Goal: Complete application form

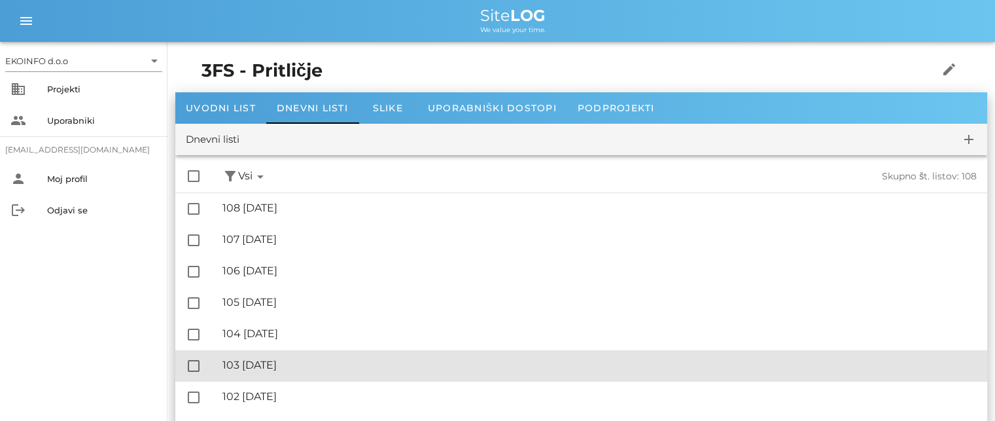
click at [291, 374] on div "🔏 103 [DATE] ✓ Podpisal: Nadzornik ✓ Podpisal: Sestavljalec ✓ Podpisal: Odgovor…" at bounding box center [599, 365] width 754 height 29
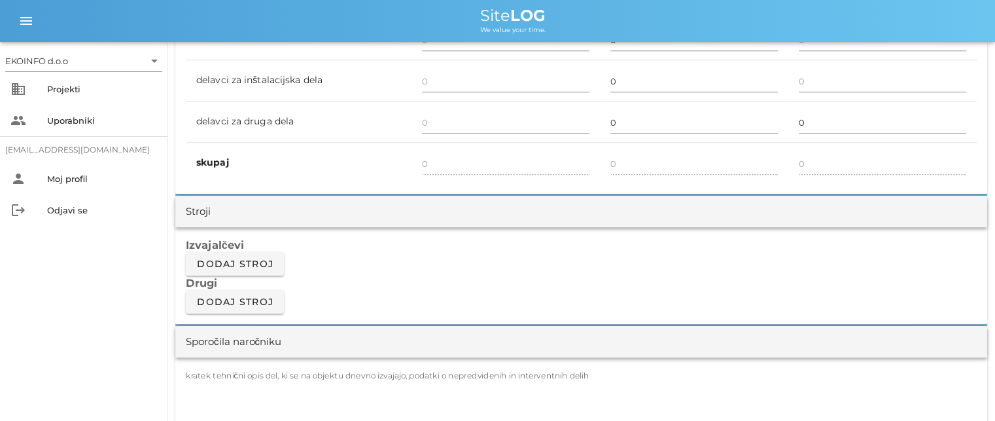
scroll to position [1047, 0]
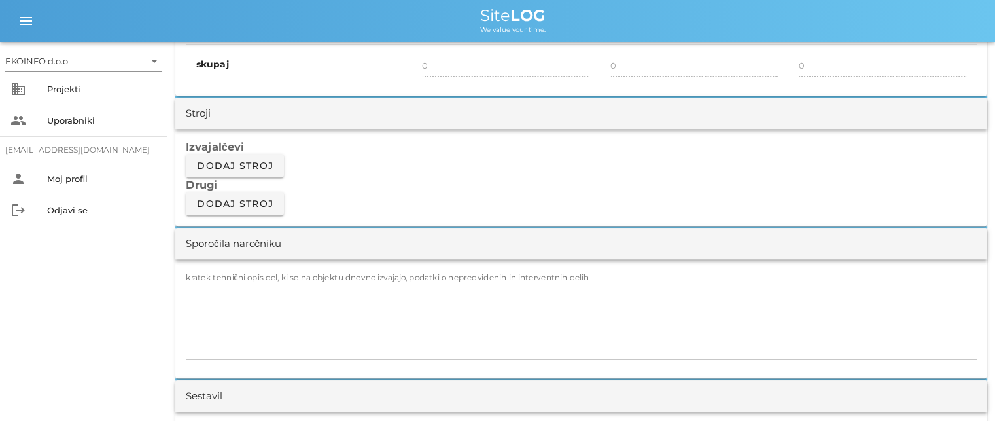
click at [199, 275] on label "kratek tehnični opis del, ki se na objektu dnevno izvajajo, podatki o nepredvid…" at bounding box center [388, 277] width 404 height 10
click at [199, 280] on textarea "kratek tehnični opis del, ki se na objektu dnevno izvajajo, podatki o nepredvid…" at bounding box center [581, 319] width 791 height 79
click at [192, 292] on textarea "kratek tehnični opis del, ki se na objektu dnevno izvajajo, podatki o nepredvid…" at bounding box center [581, 319] width 791 height 79
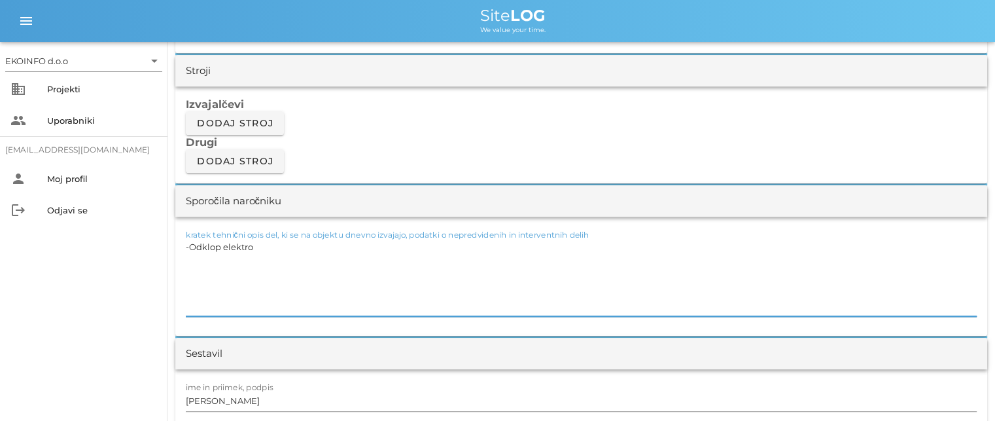
scroll to position [1112, 0]
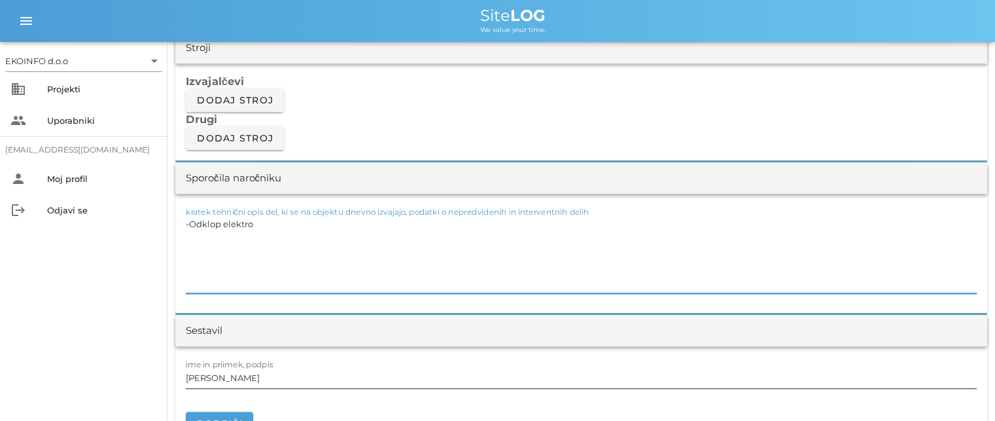
type textarea "-Odklop elektro"
click at [244, 372] on input "[PERSON_NAME]" at bounding box center [581, 377] width 791 height 21
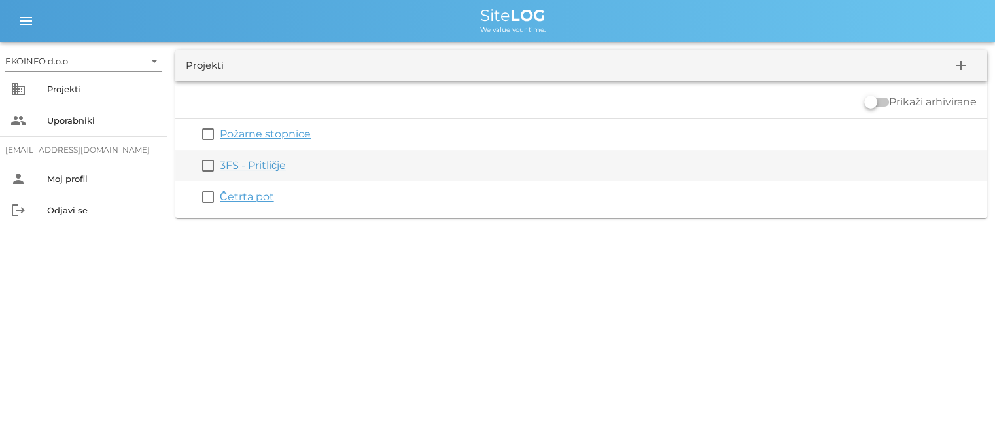
click at [243, 169] on link "3FS - Pritličje" at bounding box center [253, 165] width 66 height 12
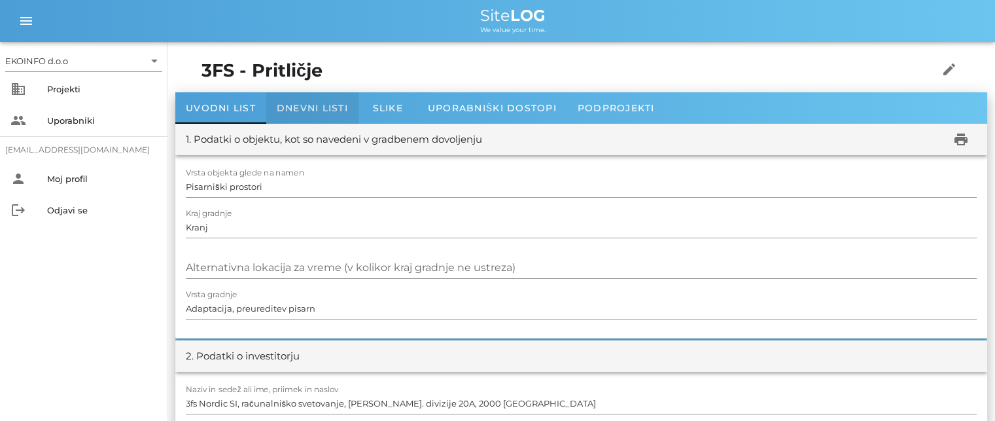
click at [296, 106] on span "Dnevni listi" at bounding box center [312, 108] width 71 height 12
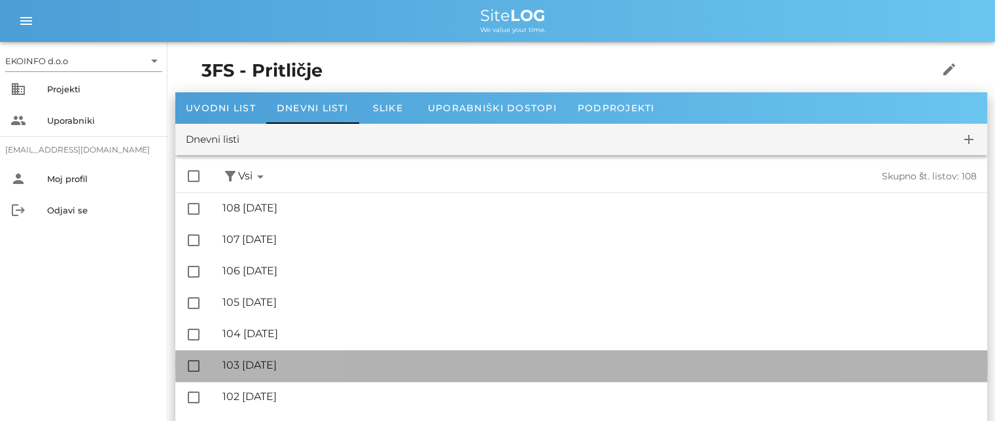
click at [280, 364] on div "🔏 103 [DATE]" at bounding box center [599, 365] width 754 height 12
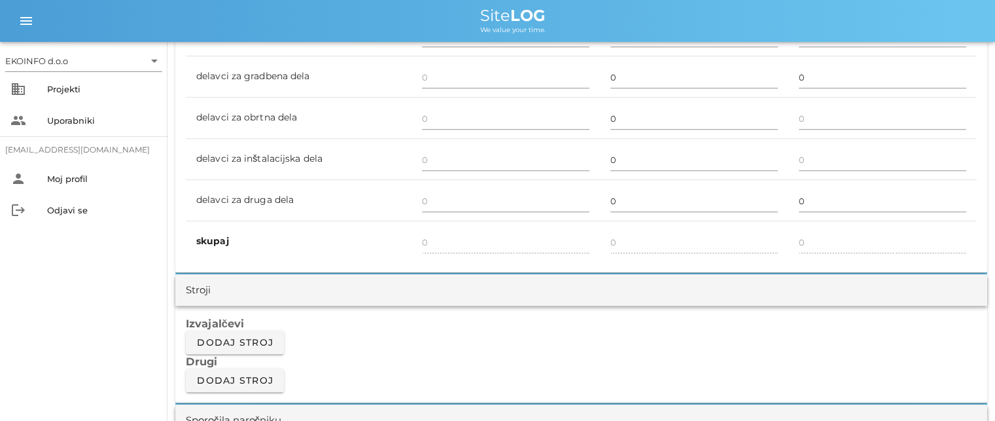
scroll to position [1047, 0]
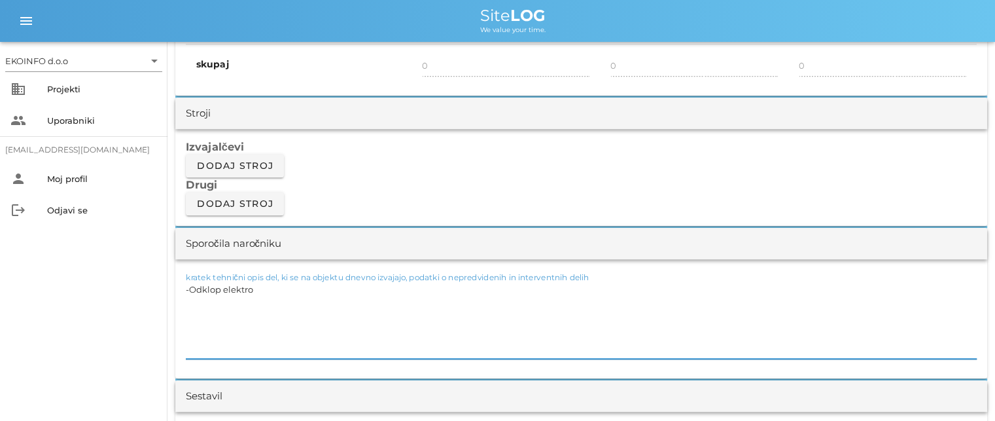
click at [248, 289] on textarea "-Odklop elektro" at bounding box center [581, 319] width 791 height 79
drag, startPoint x: 253, startPoint y: 287, endPoint x: 166, endPoint y: 294, distance: 87.9
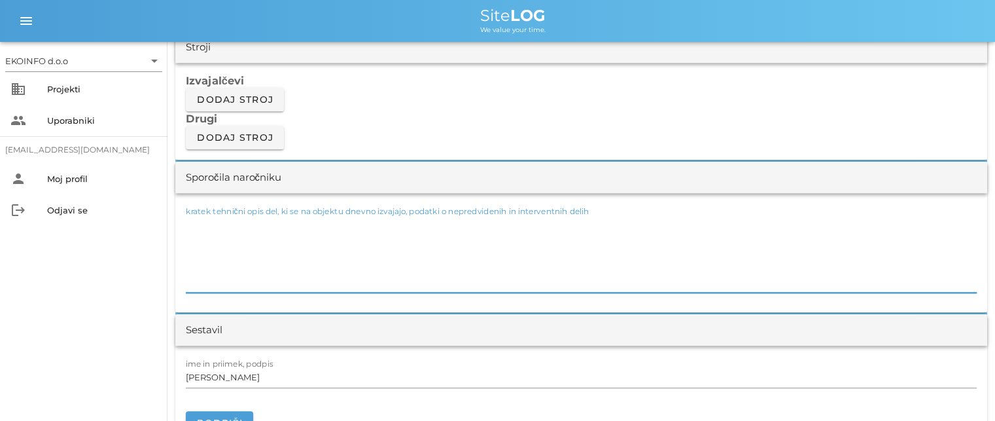
scroll to position [1178, 0]
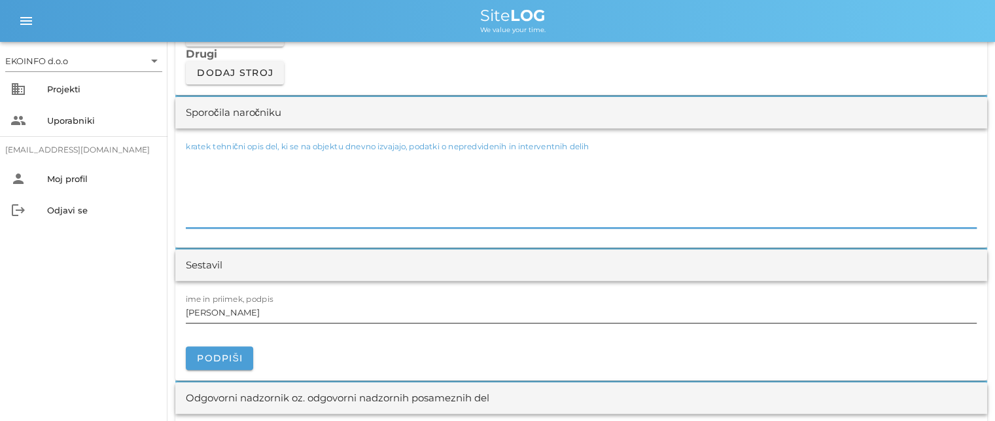
click at [248, 309] on input "[PERSON_NAME]" at bounding box center [581, 312] width 791 height 21
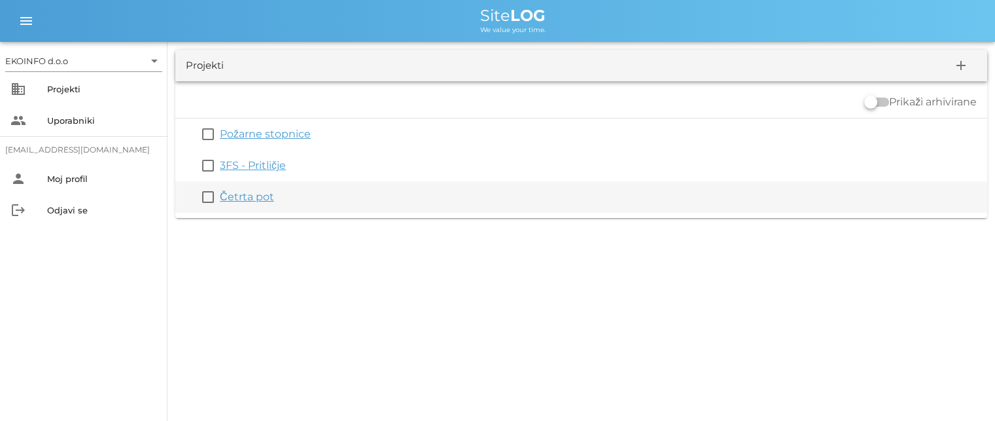
click at [243, 192] on link "Četrta pot" at bounding box center [247, 196] width 54 height 12
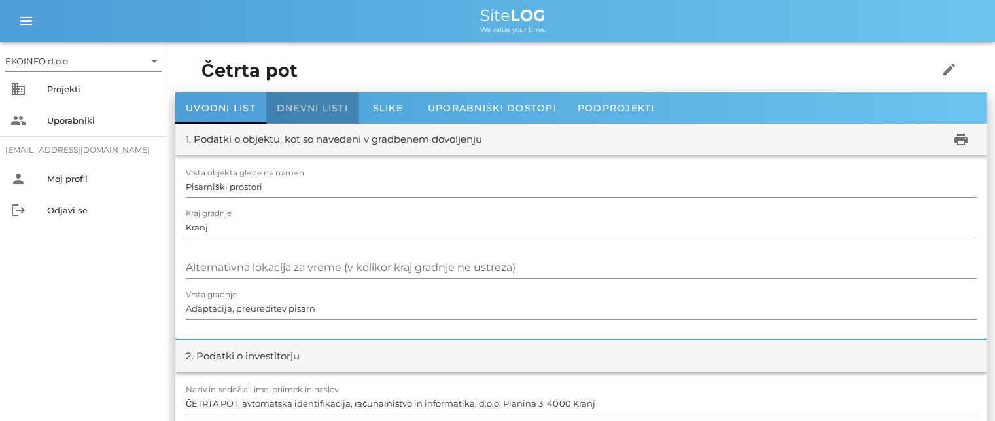
drag, startPoint x: 288, startPoint y: 101, endPoint x: 289, endPoint y: 134, distance: 32.7
click at [289, 102] on span "Dnevni listi" at bounding box center [312, 108] width 71 height 12
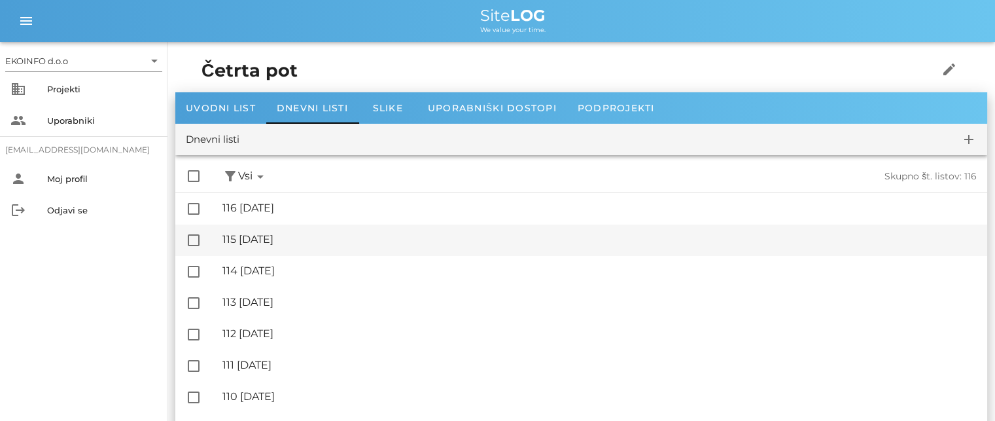
scroll to position [65, 0]
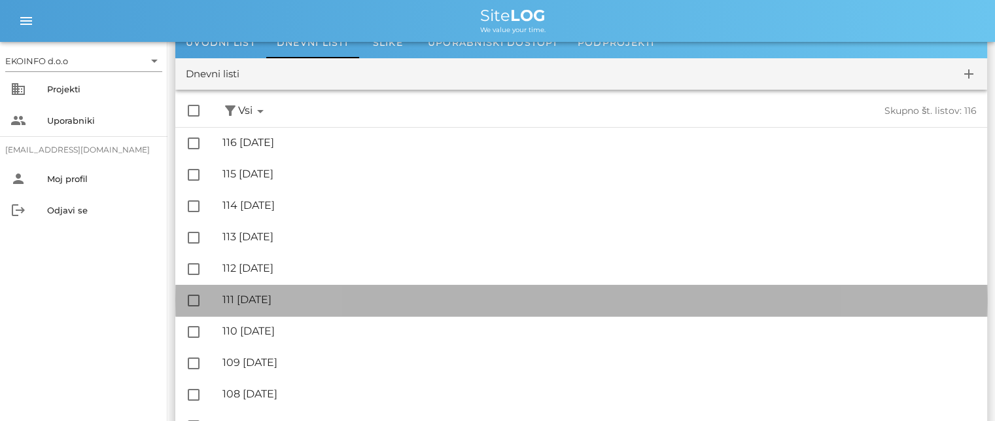
click at [280, 294] on div "🔏 111 [DATE]" at bounding box center [599, 299] width 754 height 12
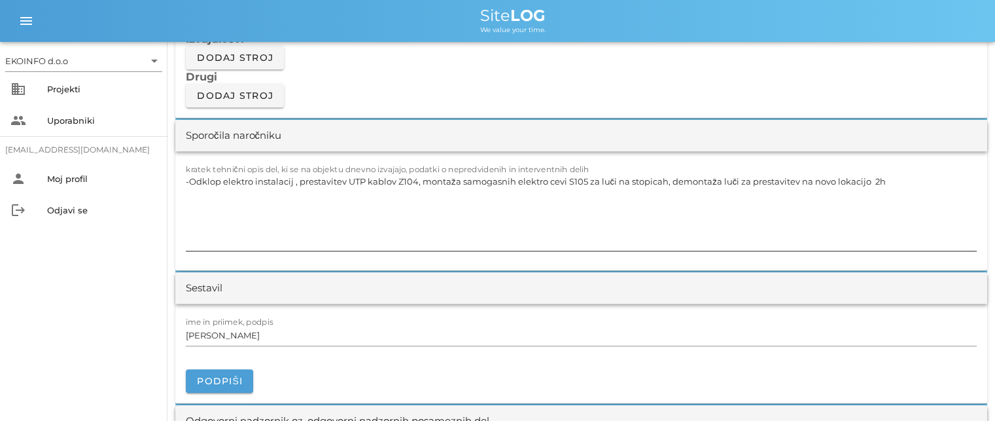
scroll to position [1178, 0]
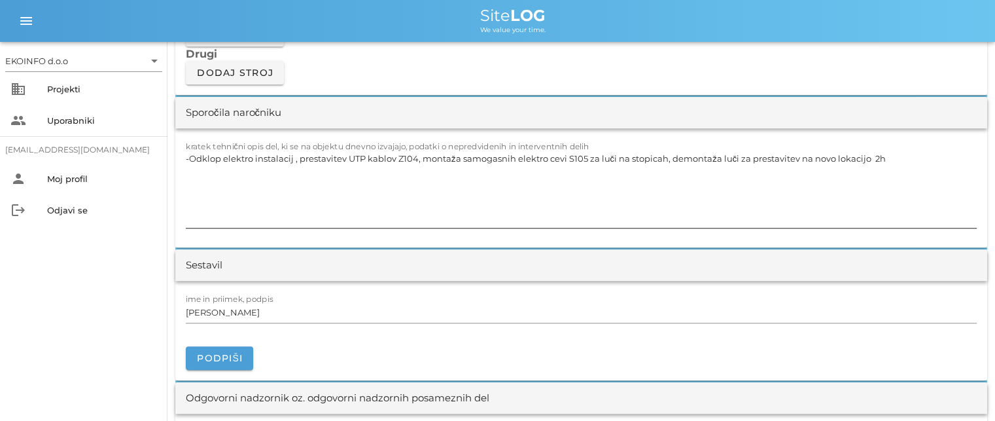
click at [189, 167] on textarea "-Odklop elektro instalacij , prestavitev UTP kablov Z104, montaža samogasnih el…" at bounding box center [581, 188] width 791 height 79
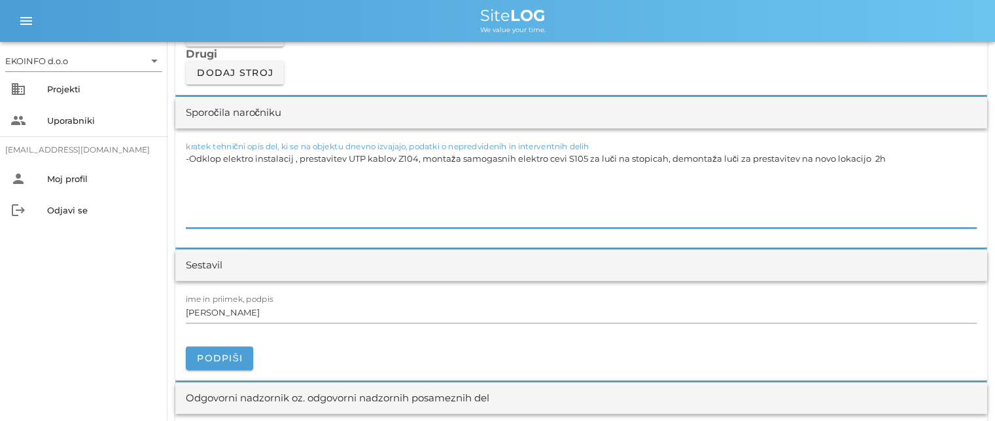
drag, startPoint x: 866, startPoint y: 154, endPoint x: 188, endPoint y: 165, distance: 677.2
click at [188, 165] on textarea "-Odklop elektro instalacij , prestavitev UTP kablov Z104, montaža samogasnih el…" at bounding box center [581, 188] width 791 height 79
click at [201, 167] on textarea "-Odklop elektro instalacij , prestavitev UTP kablov Z104, montaža samogasnih el…" at bounding box center [581, 188] width 791 height 79
click at [444, 176] on textarea "-Odklop elektro instalacij , prestavitev UTP kablov Z104, montaža samogasnih el…" at bounding box center [581, 188] width 791 height 79
click at [644, 177] on textarea "-Odklop elektro instalacij , prestavitev UTP kablov Z104, montaža samogasnih el…" at bounding box center [581, 188] width 791 height 79
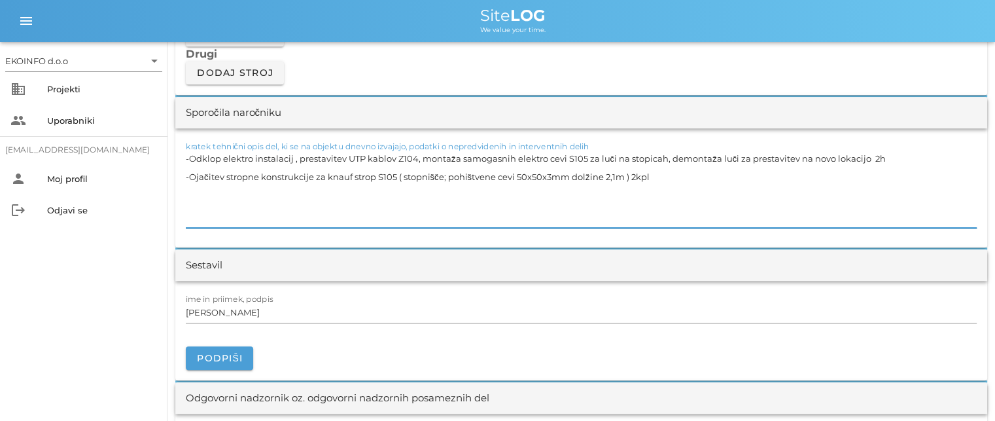
click at [189, 186] on textarea "-Odklop elektro instalacij , prestavitev UTP kablov Z104, montaža samogasnih el…" at bounding box center [581, 188] width 791 height 79
click at [649, 177] on textarea "-Odklop elektro instalacij , prestavitev UTP kablov Z104, montaža samogasnih el…" at bounding box center [581, 188] width 791 height 79
click at [194, 190] on textarea "-Odklop elektro instalacij , prestavitev UTP kablov Z104, montaža samogasnih el…" at bounding box center [581, 188] width 791 height 79
click at [188, 190] on textarea "-Odklop elektro instalacij , prestavitev UTP kablov Z104, montaža samogasnih el…" at bounding box center [581, 188] width 791 height 79
click at [190, 194] on textarea "-Odklop elektro instalacij , prestavitev UTP kablov Z104, montaža samogasnih el…" at bounding box center [581, 188] width 791 height 79
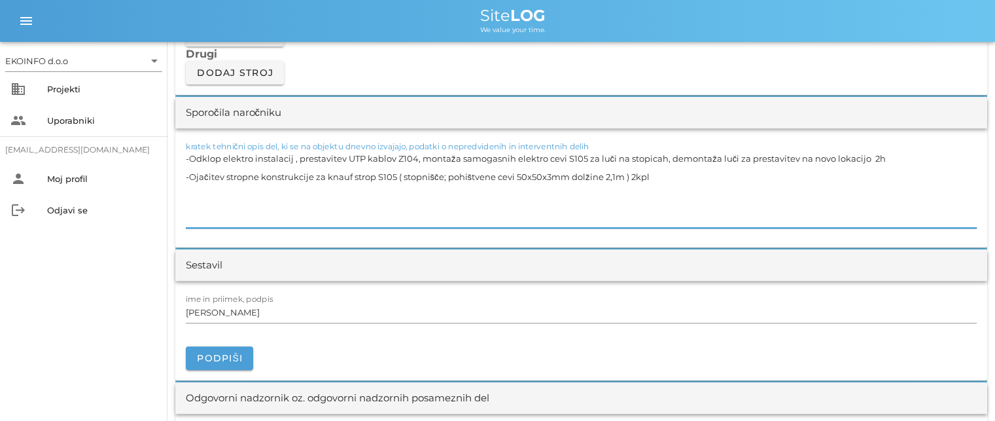
click at [187, 198] on textarea "-Odklop elektro instalacij , prestavitev UTP kablov Z104, montaža samogasnih el…" at bounding box center [581, 188] width 791 height 79
click at [663, 178] on textarea "-Odklop elektro instalacij , prestavitev UTP kablov Z104, montaža samogasnih el…" at bounding box center [581, 188] width 791 height 79
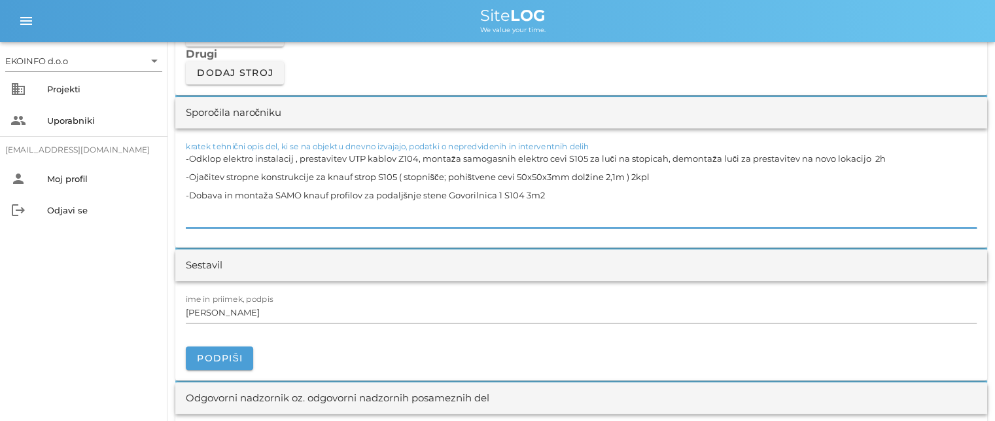
click at [361, 192] on textarea "-Odklop elektro instalacij , prestavitev UTP kablov Z104, montaža samogasnih el…" at bounding box center [581, 188] width 791 height 79
click at [601, 192] on textarea "-Odklop elektro instalacij , prestavitev UTP kablov Z104, montaža samogasnih el…" at bounding box center [581, 188] width 791 height 79
drag, startPoint x: 679, startPoint y: 194, endPoint x: 671, endPoint y: 198, distance: 9.4
click at [678, 193] on textarea "-Odklop elektro instalacij , prestavitev UTP kablov Z104, montaža samogasnih el…" at bounding box center [581, 188] width 791 height 79
click at [190, 203] on textarea "-Odklop elektro instalacij , prestavitev UTP kablov Z104, montaža samogasnih el…" at bounding box center [581, 188] width 791 height 79
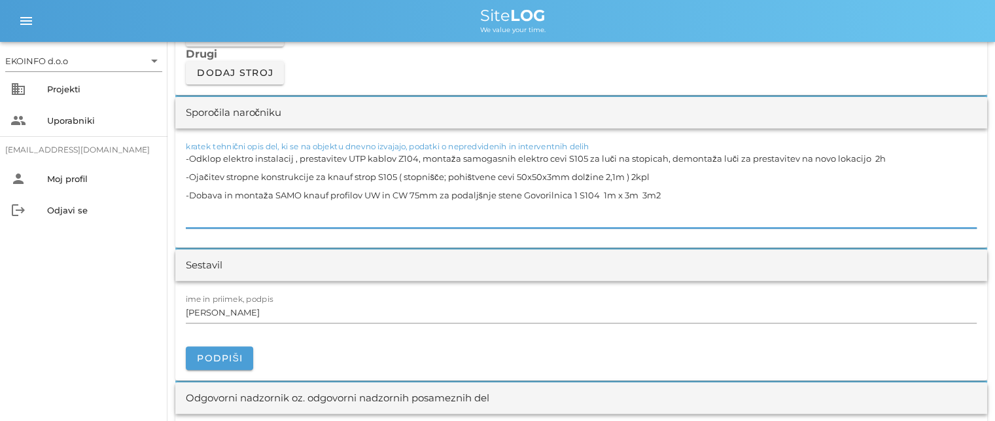
click at [673, 196] on textarea "-Odklop elektro instalacij , prestavitev UTP kablov Z104, montaža samogasnih el…" at bounding box center [581, 188] width 791 height 79
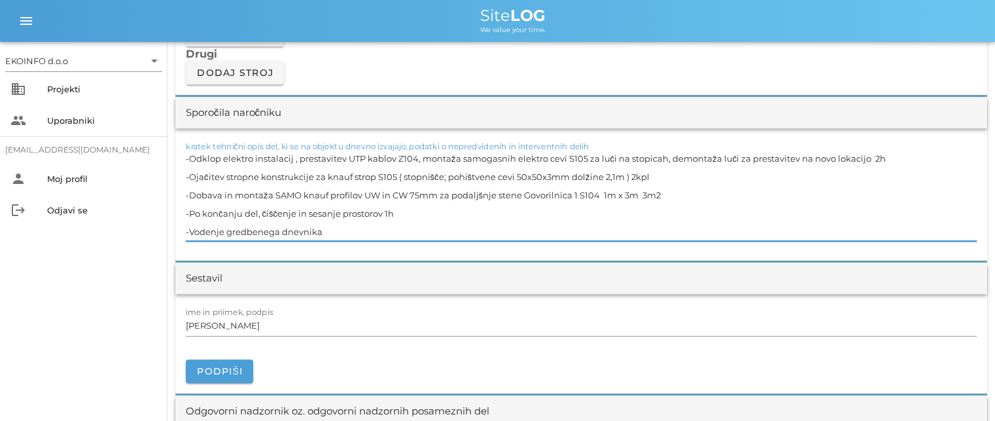
click at [241, 230] on textarea "-Odklop elektro instalacij , prestavitev UTP kablov Z104, montaža samogasnih el…" at bounding box center [581, 195] width 791 height 92
click at [327, 231] on textarea "-Odklop elektro instalacij , prestavitev UTP kablov Z104, montaža samogasnih el…" at bounding box center [581, 195] width 791 height 92
click at [361, 193] on textarea "-Odklop elektro instalacij , prestavitev UTP kablov Z104, montaža samogasnih el…" at bounding box center [581, 195] width 791 height 92
drag, startPoint x: 628, startPoint y: 175, endPoint x: 188, endPoint y: 177, distance: 439.7
click at [188, 177] on textarea "-Odklop elektro instalacij , prestavitev UTP kablov Z104, montaža samogasnih el…" at bounding box center [581, 195] width 791 height 92
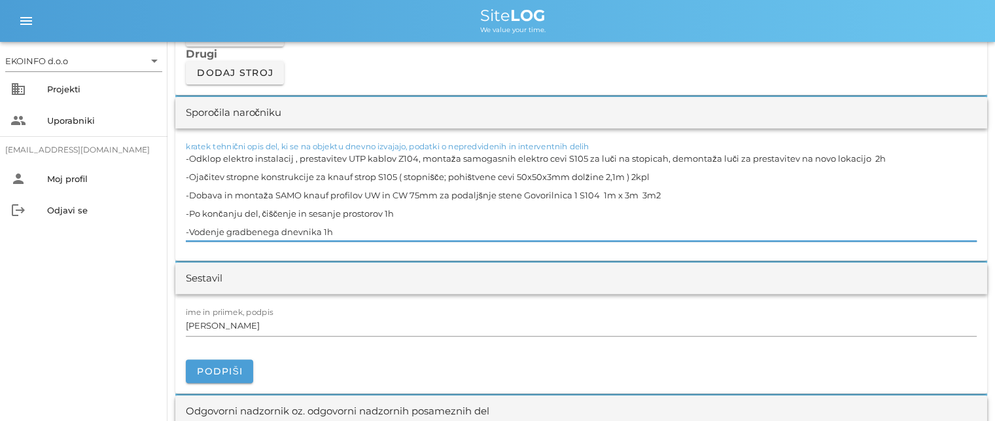
paste textarea "Dobava in montaža za ojačitev stropne konstrukcije za knauf strop S105 ( stopni…"
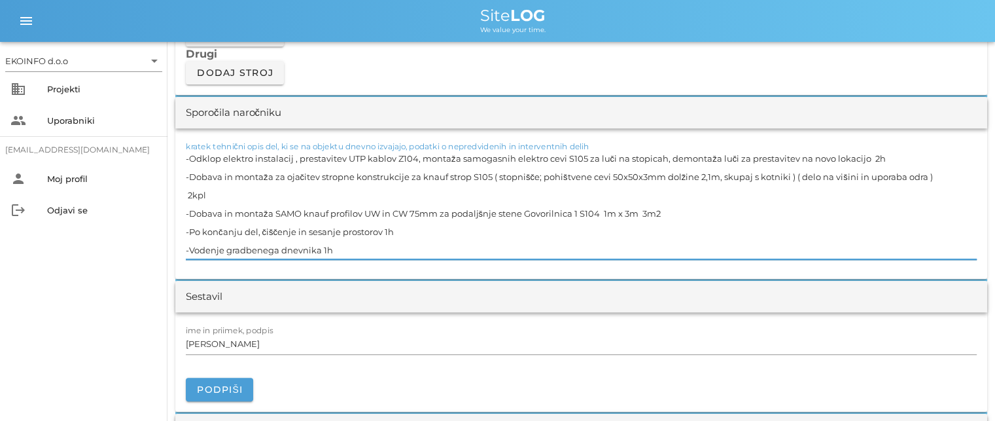
click at [338, 250] on textarea "-Odklop elektro instalacij , prestavitev UTP kablov Z104, montaža samogasnih el…" at bounding box center [581, 204] width 791 height 110
drag, startPoint x: 635, startPoint y: 211, endPoint x: 188, endPoint y: 213, distance: 446.9
click at [188, 213] on textarea "-Odklop elektro instalacij , prestavitev UTP kablov Z104, montaža samogasnih el…" at bounding box center [581, 204] width 791 height 110
type textarea "-Odklop elektro instalacij , prestavitev UTP kablov Z104, montaža samogasnih el…"
drag, startPoint x: 382, startPoint y: 230, endPoint x: 188, endPoint y: 228, distance: 194.3
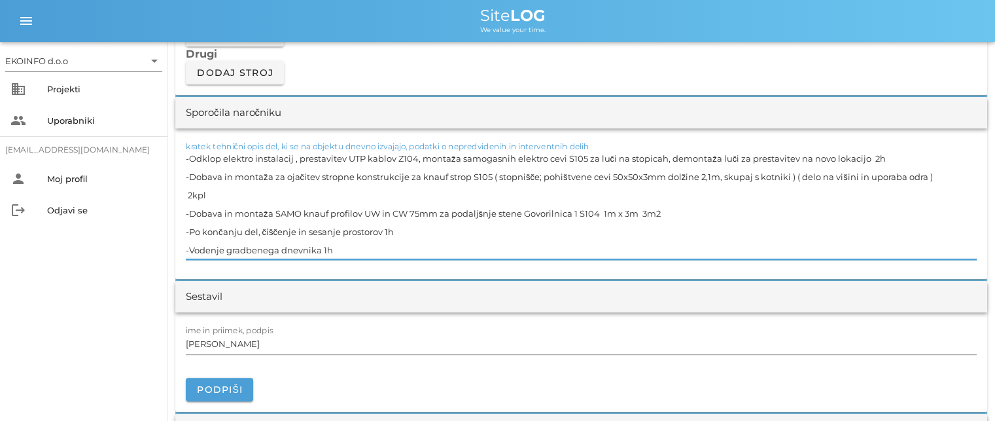
click at [188, 228] on textarea "-Odklop elektro instalacij , prestavitev UTP kablov Z104, montaža samogasnih el…" at bounding box center [581, 204] width 791 height 110
drag, startPoint x: 319, startPoint y: 249, endPoint x: 190, endPoint y: 248, distance: 128.9
click at [190, 248] on textarea "-Odklop elektro instalacij , prestavitev UTP kablov Z104, montaža samogasnih el…" at bounding box center [581, 204] width 791 height 110
click at [245, 346] on input "[PERSON_NAME]" at bounding box center [581, 343] width 791 height 21
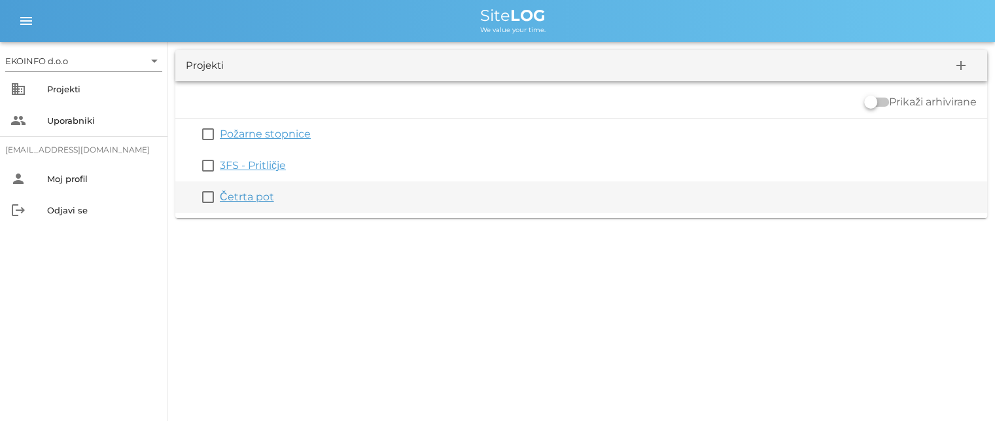
click at [249, 200] on link "Četrta pot" at bounding box center [247, 196] width 54 height 12
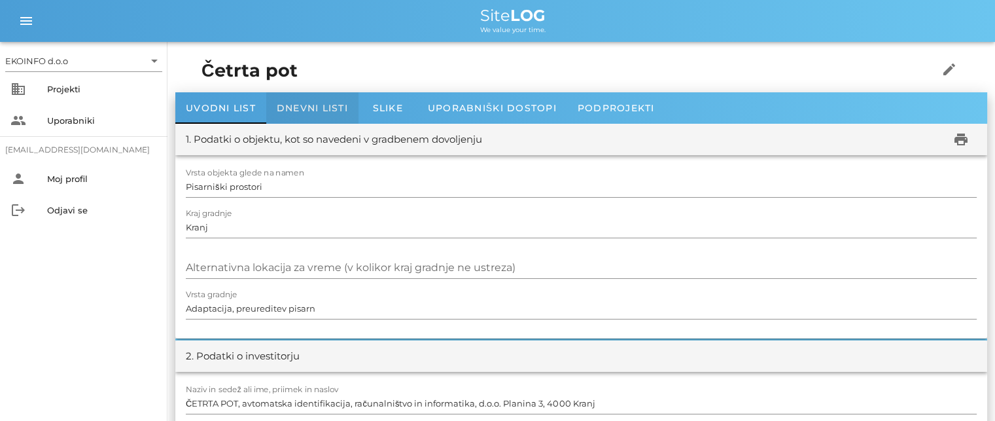
click at [297, 111] on span "Dnevni listi" at bounding box center [312, 108] width 71 height 12
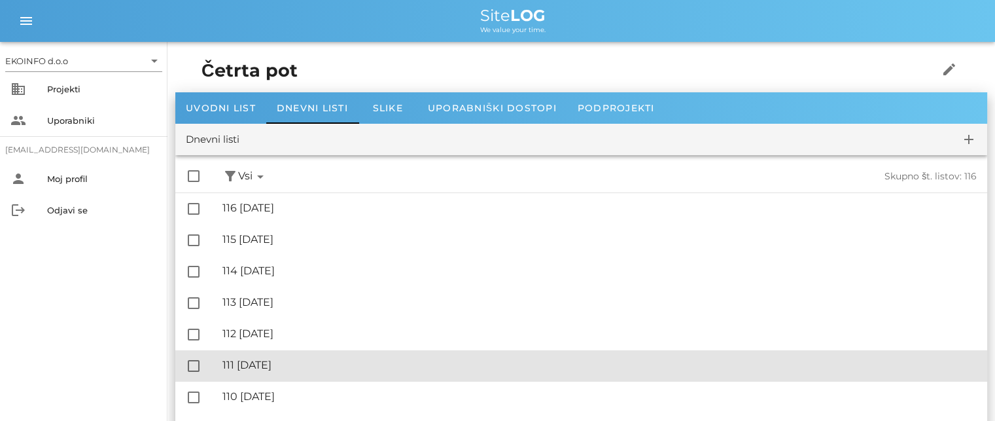
click at [293, 364] on div "🔏 111 [DATE]" at bounding box center [599, 365] width 754 height 12
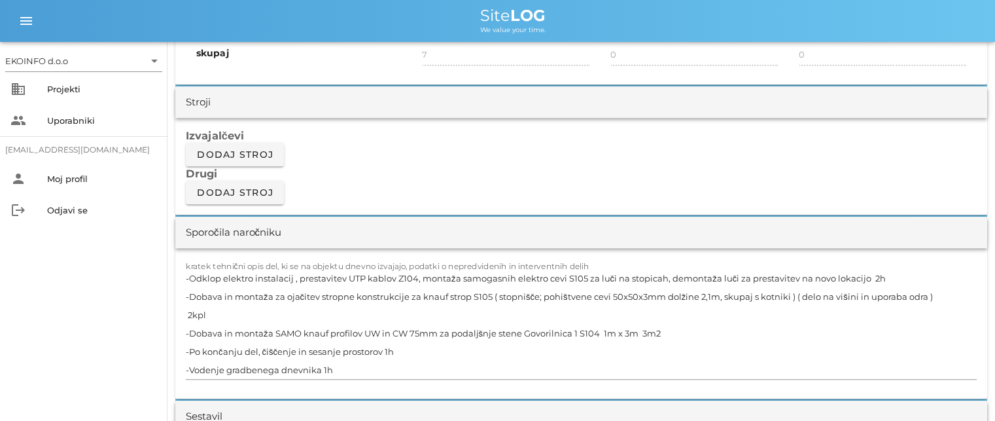
scroll to position [1178, 0]
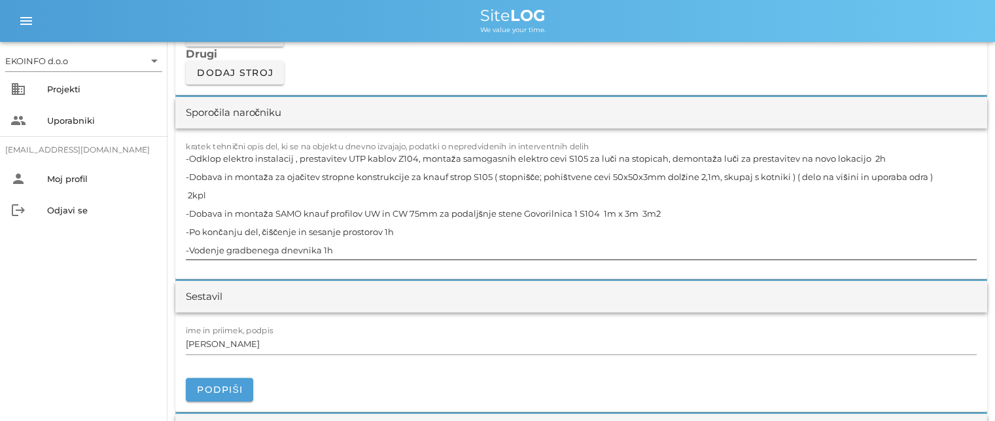
click at [924, 173] on textarea "-Odklop elektro instalacij , prestavitev UTP kablov Z104, montaža samogasnih el…" at bounding box center [581, 204] width 791 height 110
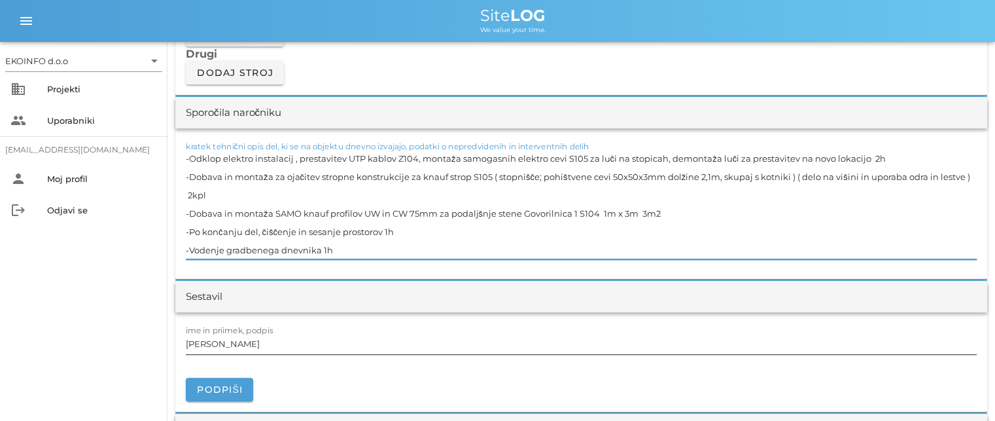
type textarea "-Odklop elektro instalacij , prestavitev UTP kablov Z104, montaža samogasnih el…"
click at [244, 342] on input "[PERSON_NAME]" at bounding box center [581, 343] width 791 height 21
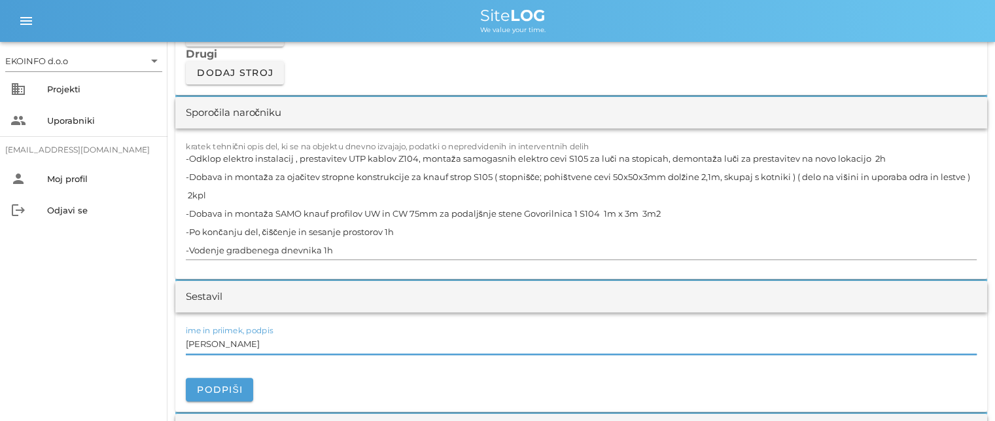
drag, startPoint x: 243, startPoint y: 347, endPoint x: 455, endPoint y: 321, distance: 213.7
click at [455, 321] on div "ime in priimek, podpis Uroš Možina Podpiši" at bounding box center [581, 361] width 812 height 99
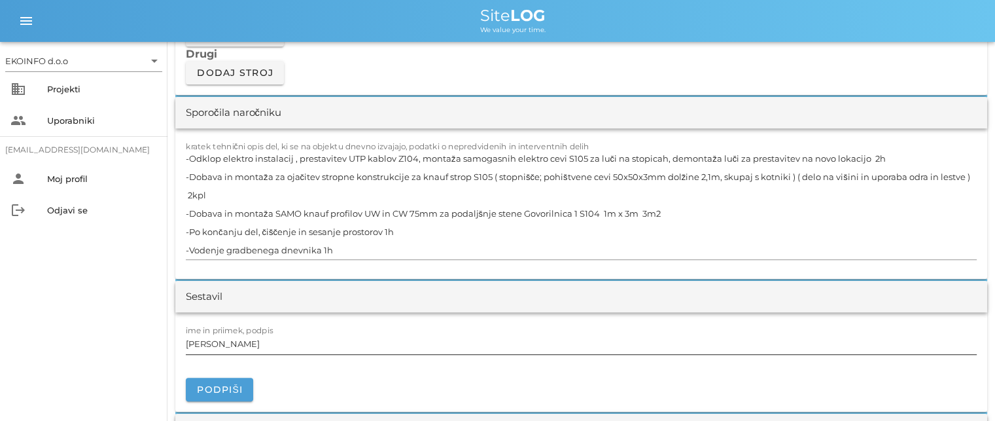
click at [243, 342] on input "[PERSON_NAME]" at bounding box center [581, 343] width 791 height 21
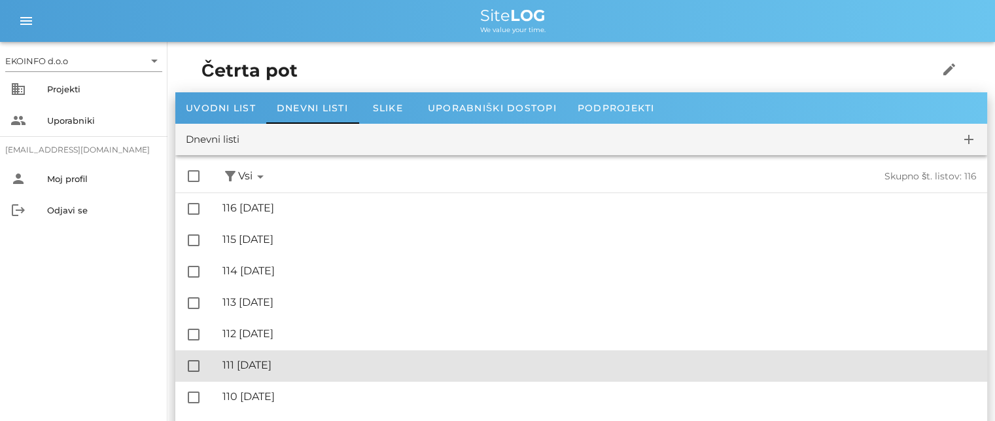
click at [296, 367] on div "🔏 111 [DATE]" at bounding box center [599, 365] width 754 height 12
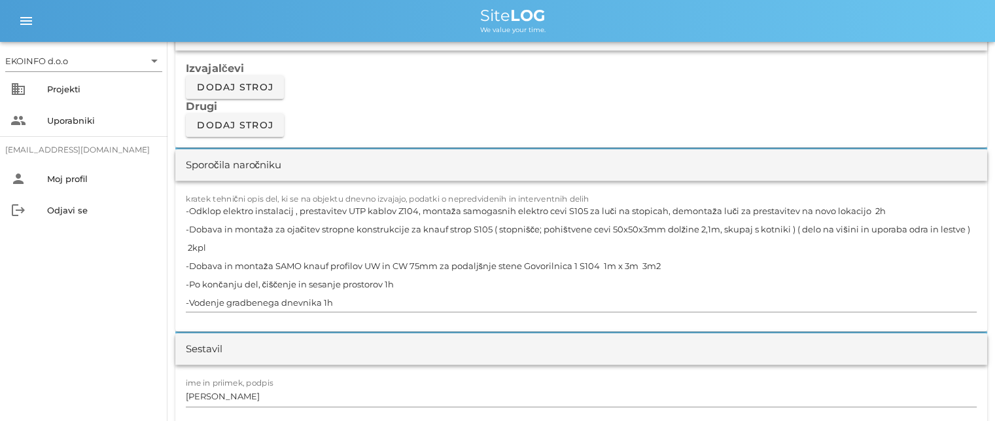
scroll to position [1178, 0]
